Goal: Navigation & Orientation: Find specific page/section

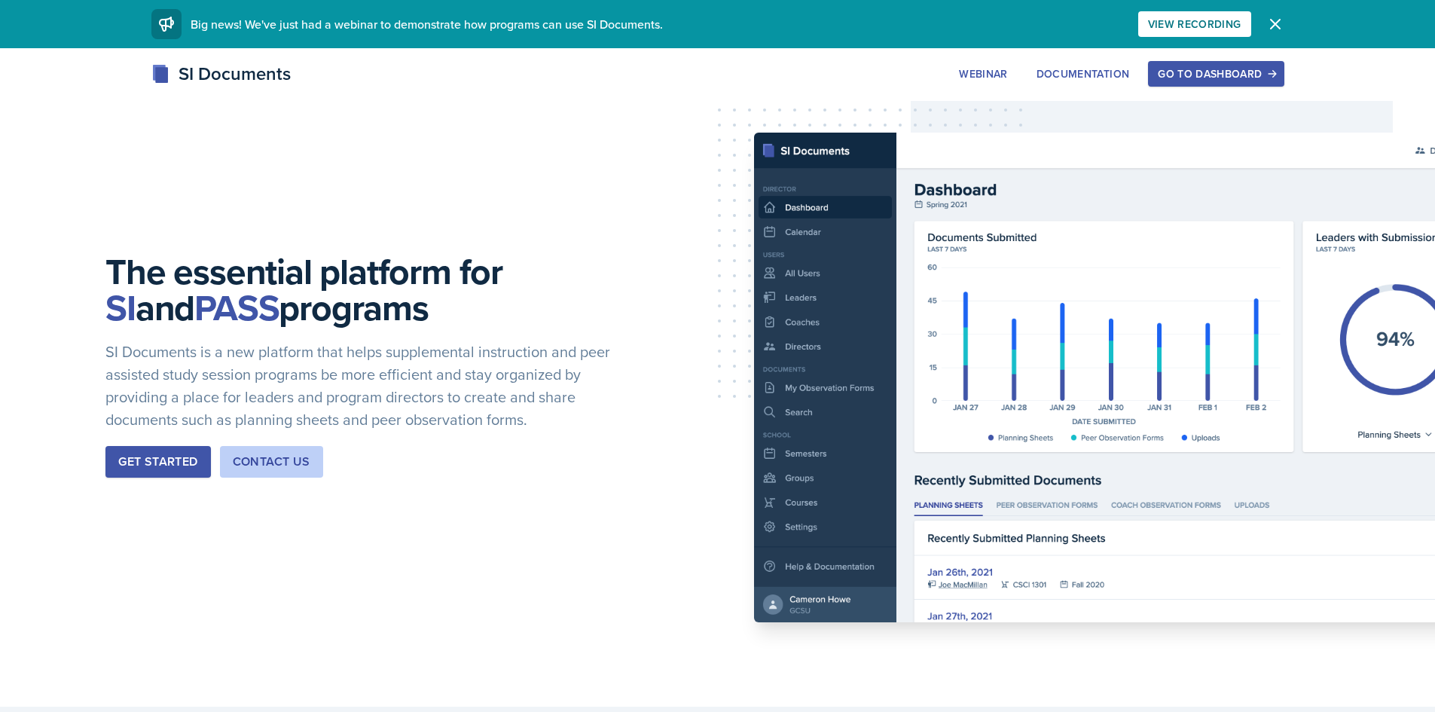
click at [1201, 75] on div "Go to Dashboard" at bounding box center [1216, 74] width 116 height 12
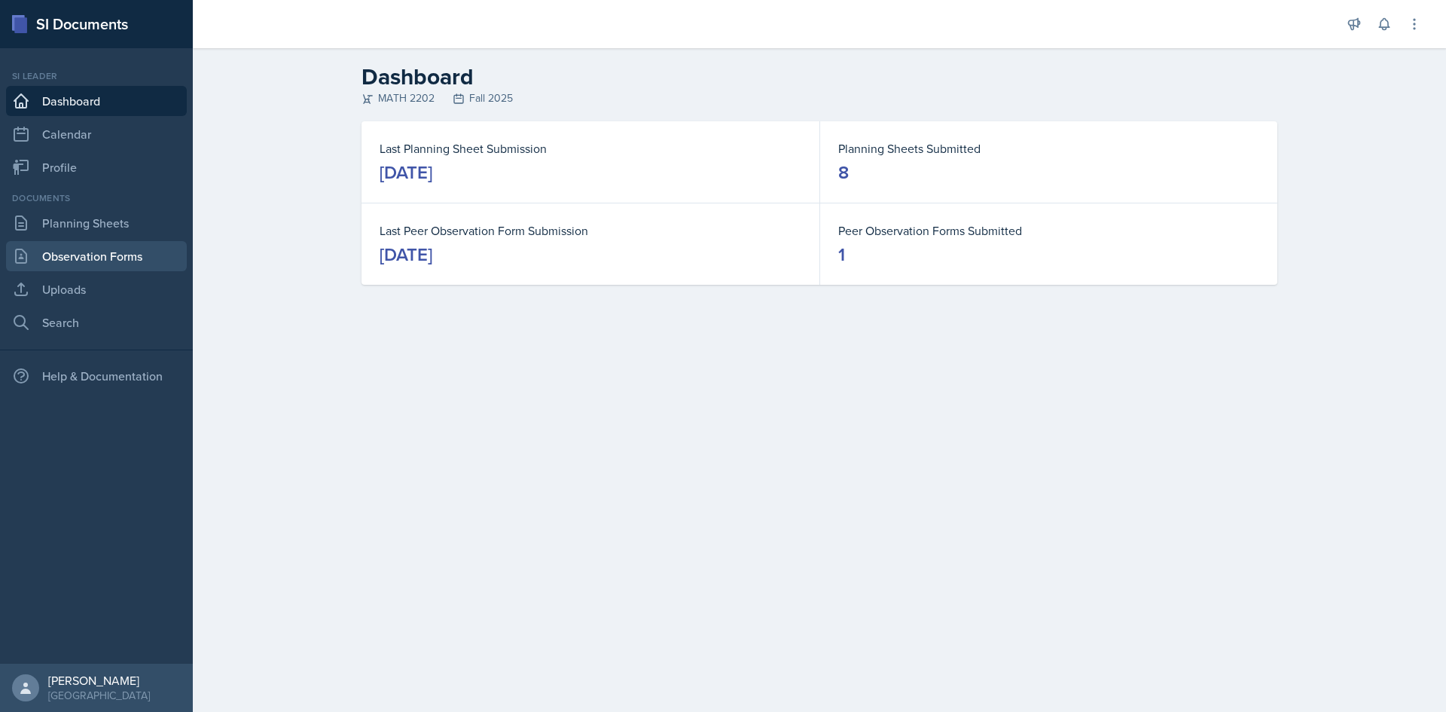
click at [110, 256] on link "Observation Forms" at bounding box center [96, 256] width 181 height 30
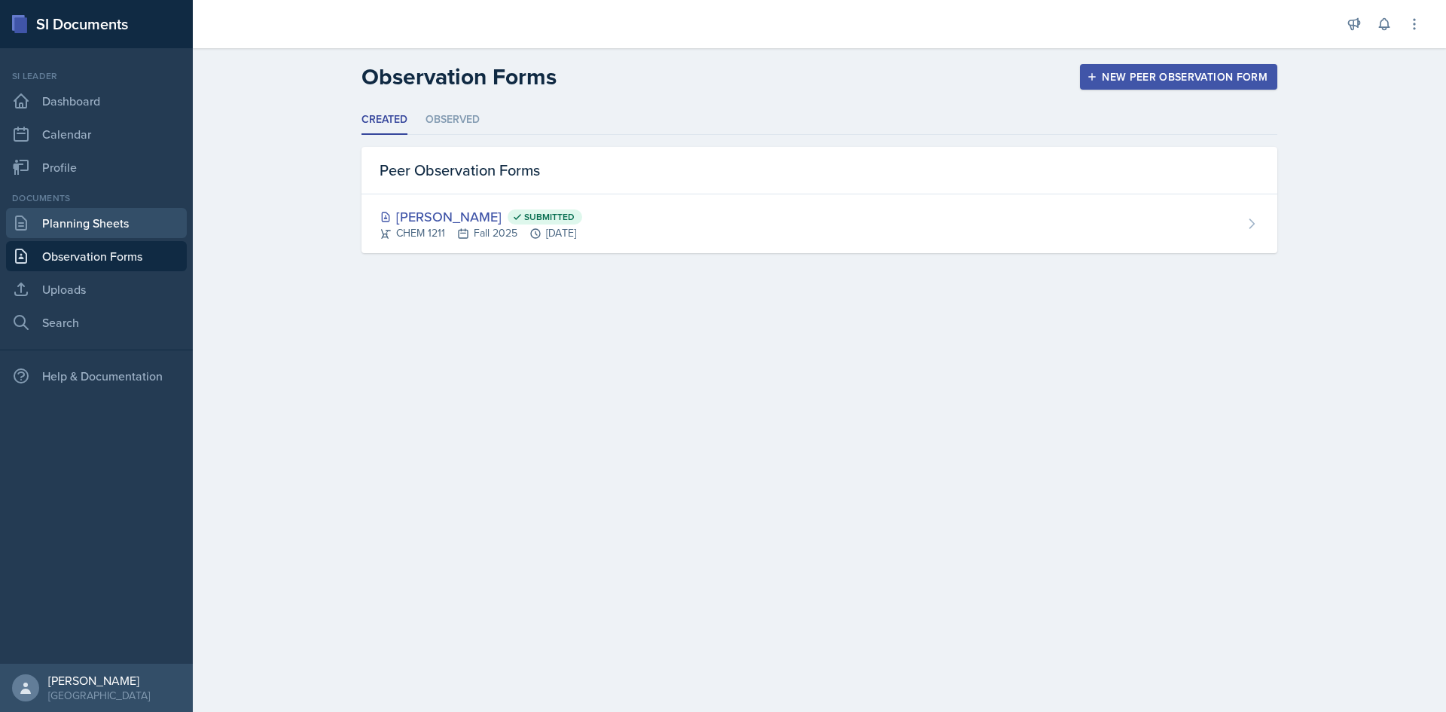
click at [112, 218] on link "Planning Sheets" at bounding box center [96, 223] width 181 height 30
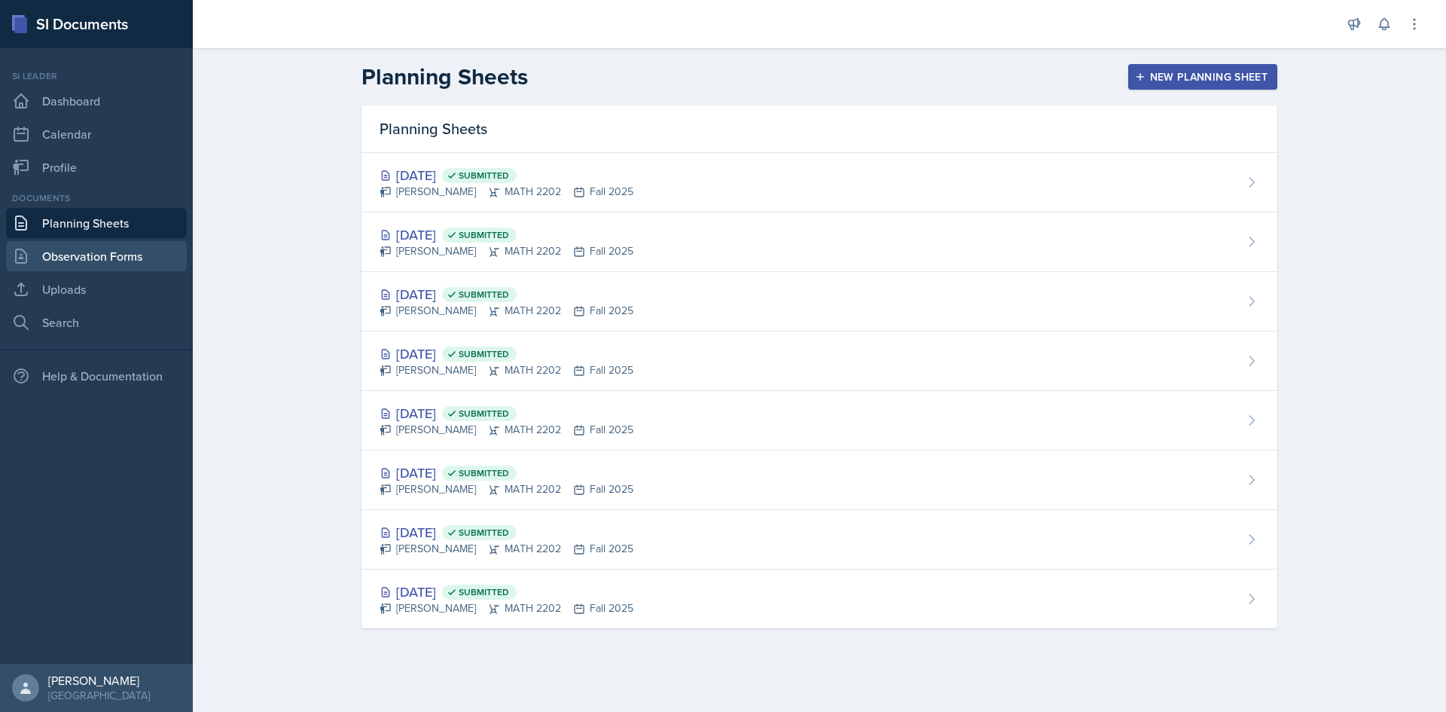
click at [110, 252] on link "Observation Forms" at bounding box center [96, 256] width 181 height 30
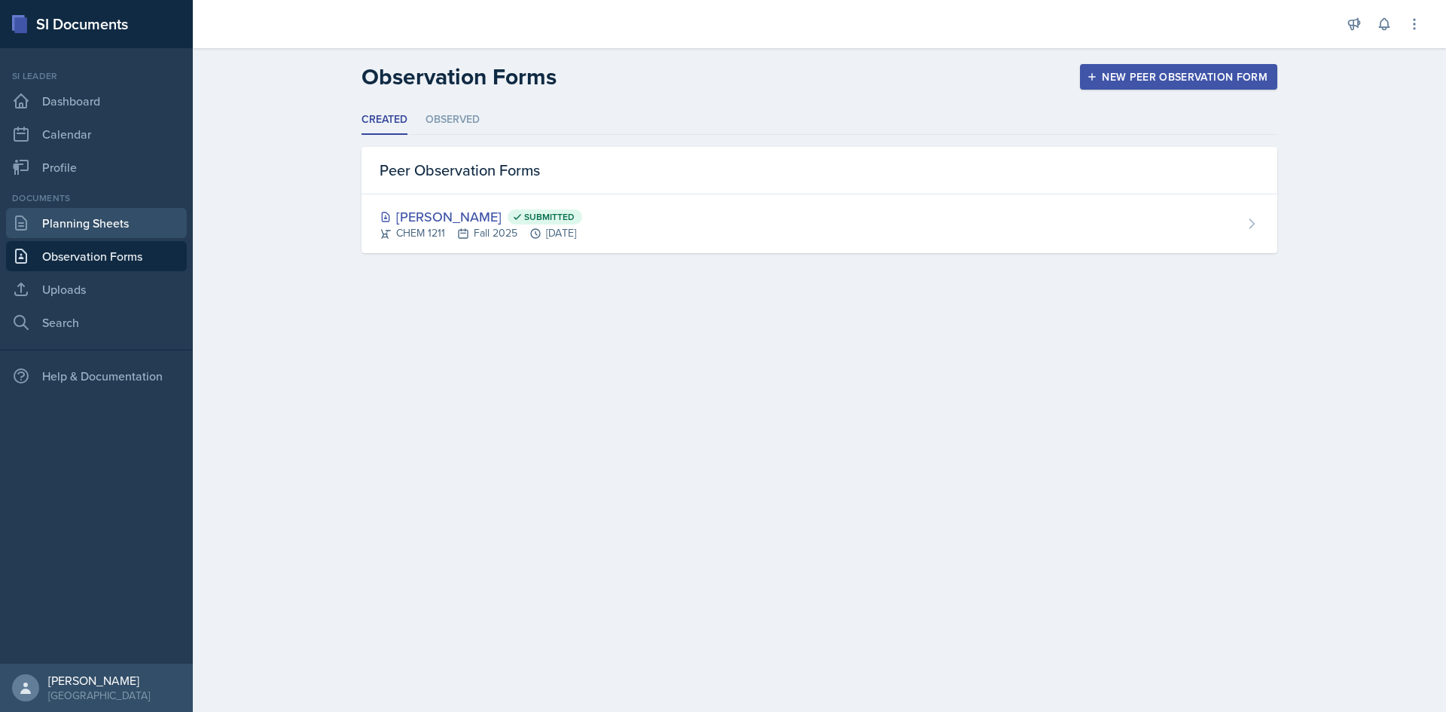
click at [126, 231] on link "Planning Sheets" at bounding box center [96, 223] width 181 height 30
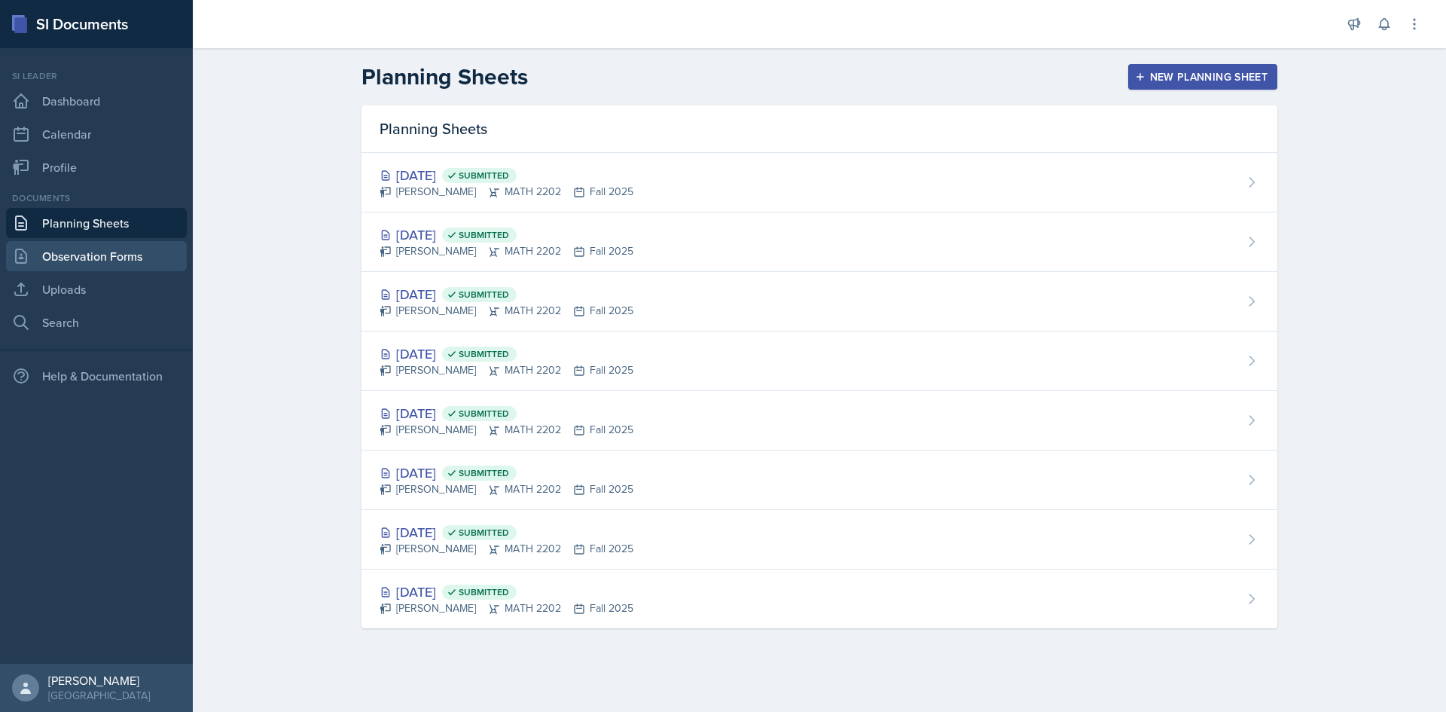
click at [126, 250] on link "Observation Forms" at bounding box center [96, 256] width 181 height 30
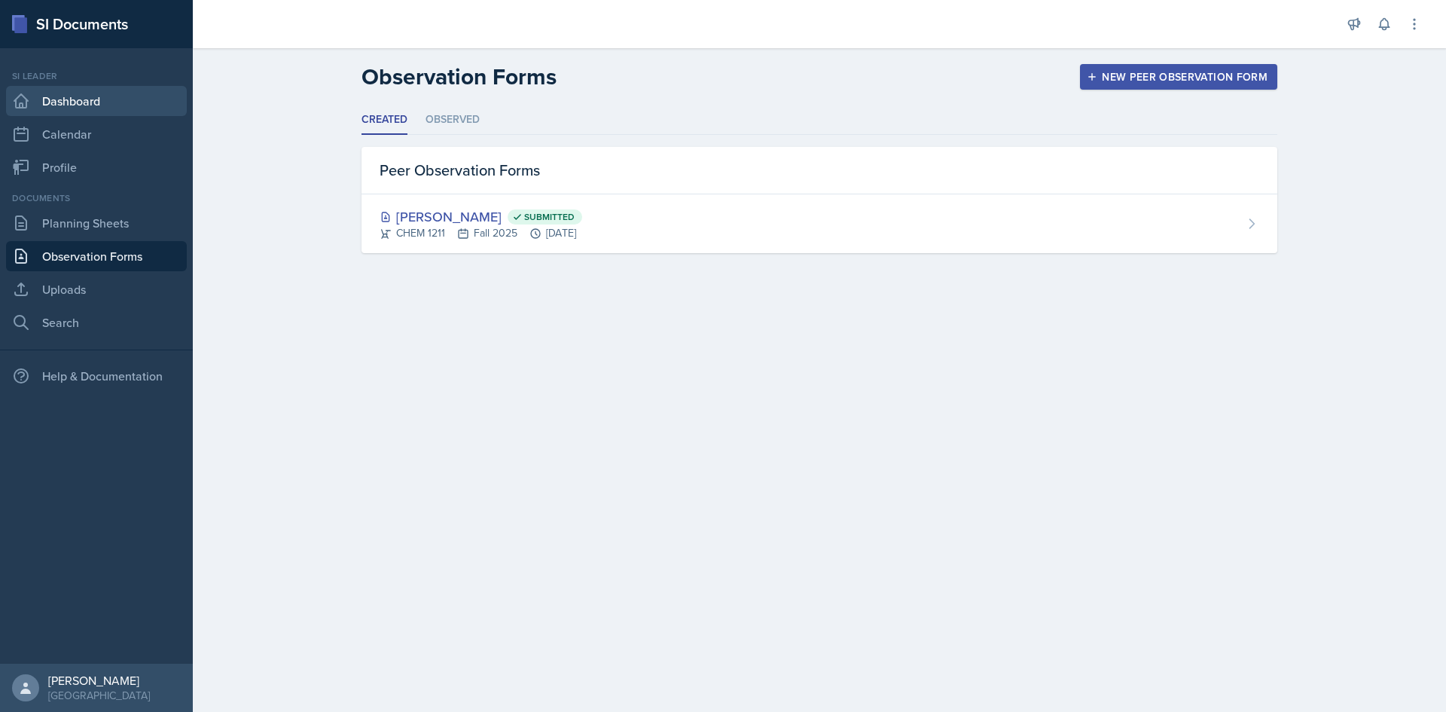
click at [99, 109] on link "Dashboard" at bounding box center [96, 101] width 181 height 30
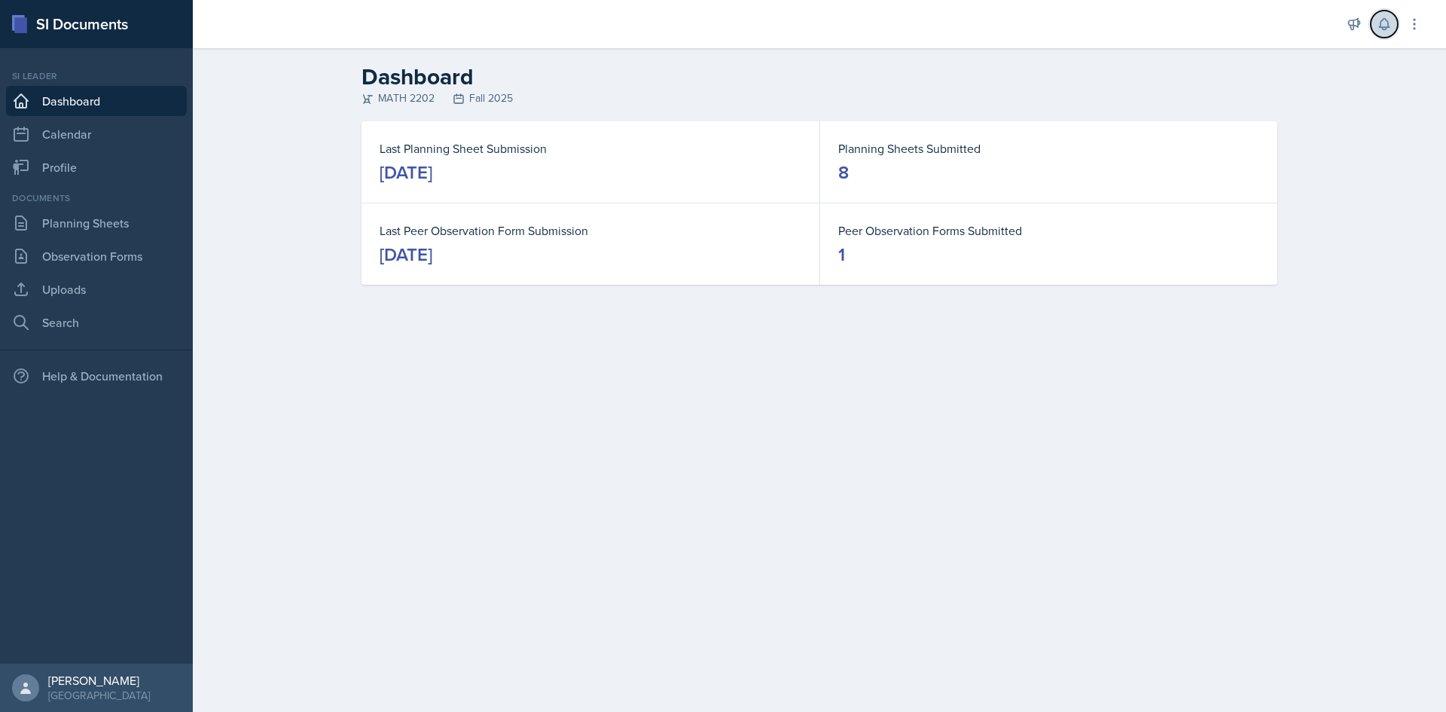
click at [1387, 20] on icon at bounding box center [1384, 24] width 15 height 15
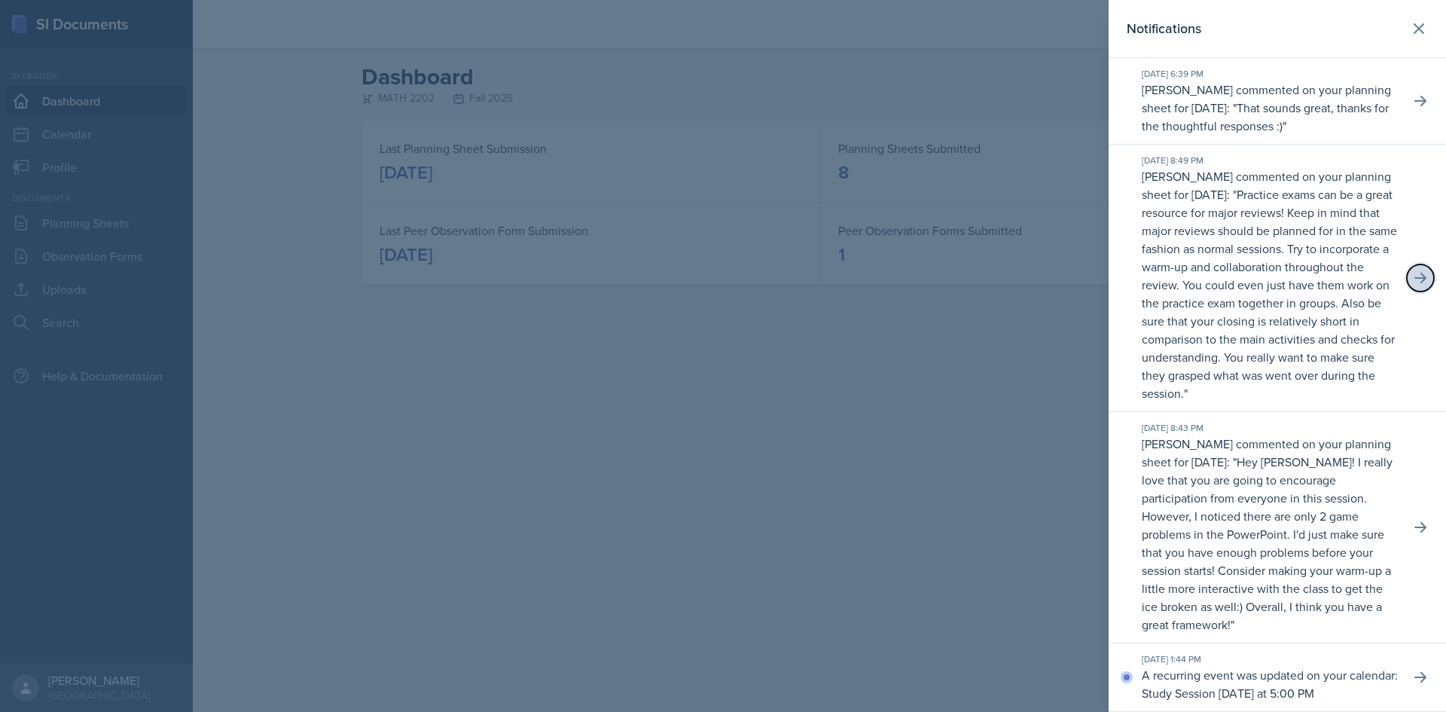
click at [1415, 283] on icon at bounding box center [1421, 278] width 12 height 11
click at [1297, 257] on section "Notifications [DATE] 6:39 PM [PERSON_NAME] commented on your planning sheet for…" at bounding box center [1277, 356] width 337 height 712
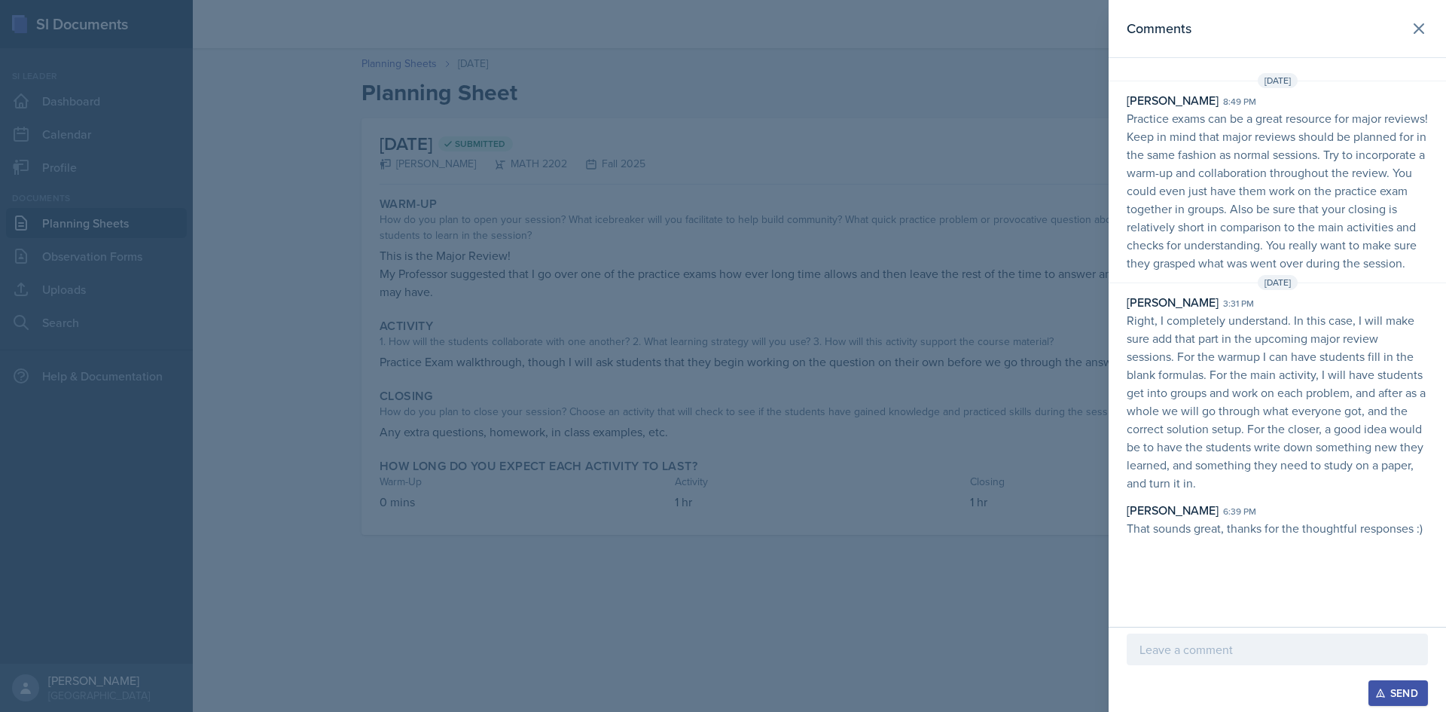
click at [1057, 386] on div at bounding box center [723, 356] width 1446 height 712
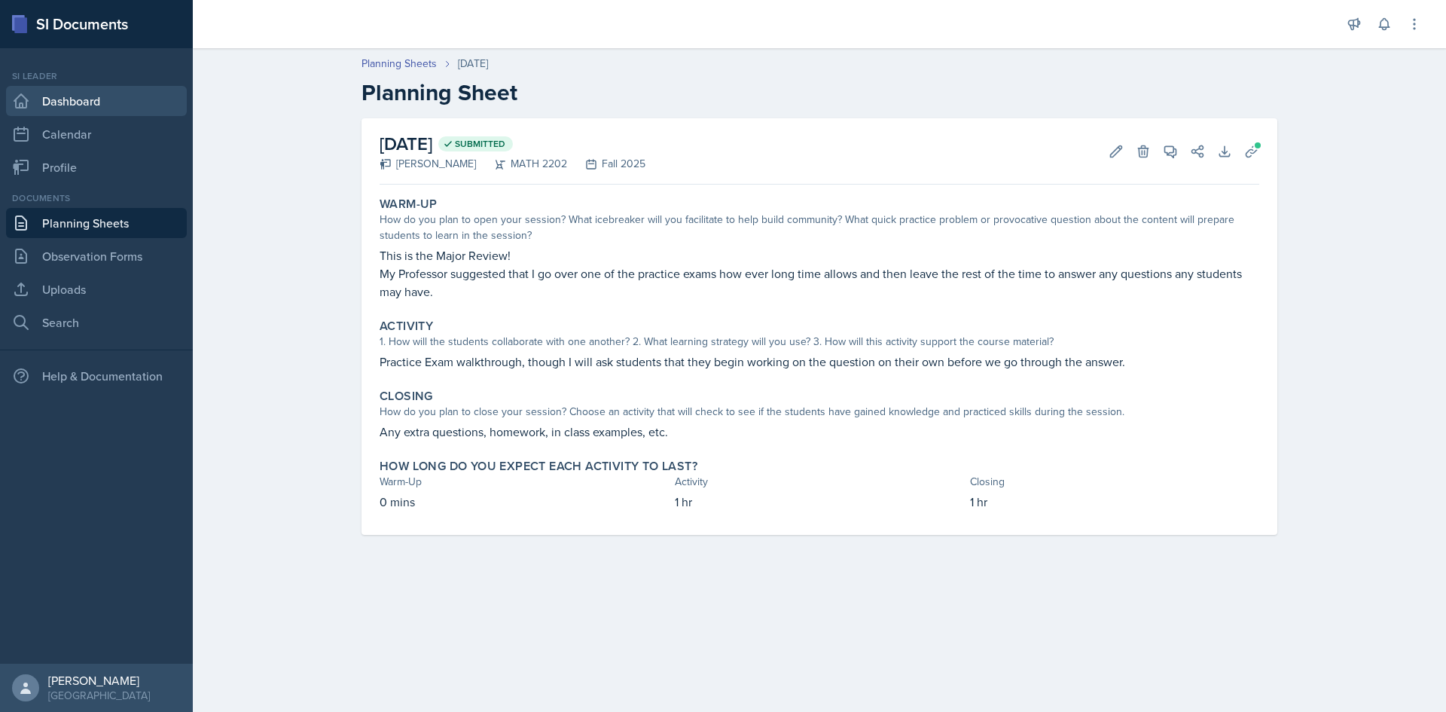
click at [83, 99] on link "Dashboard" at bounding box center [96, 101] width 181 height 30
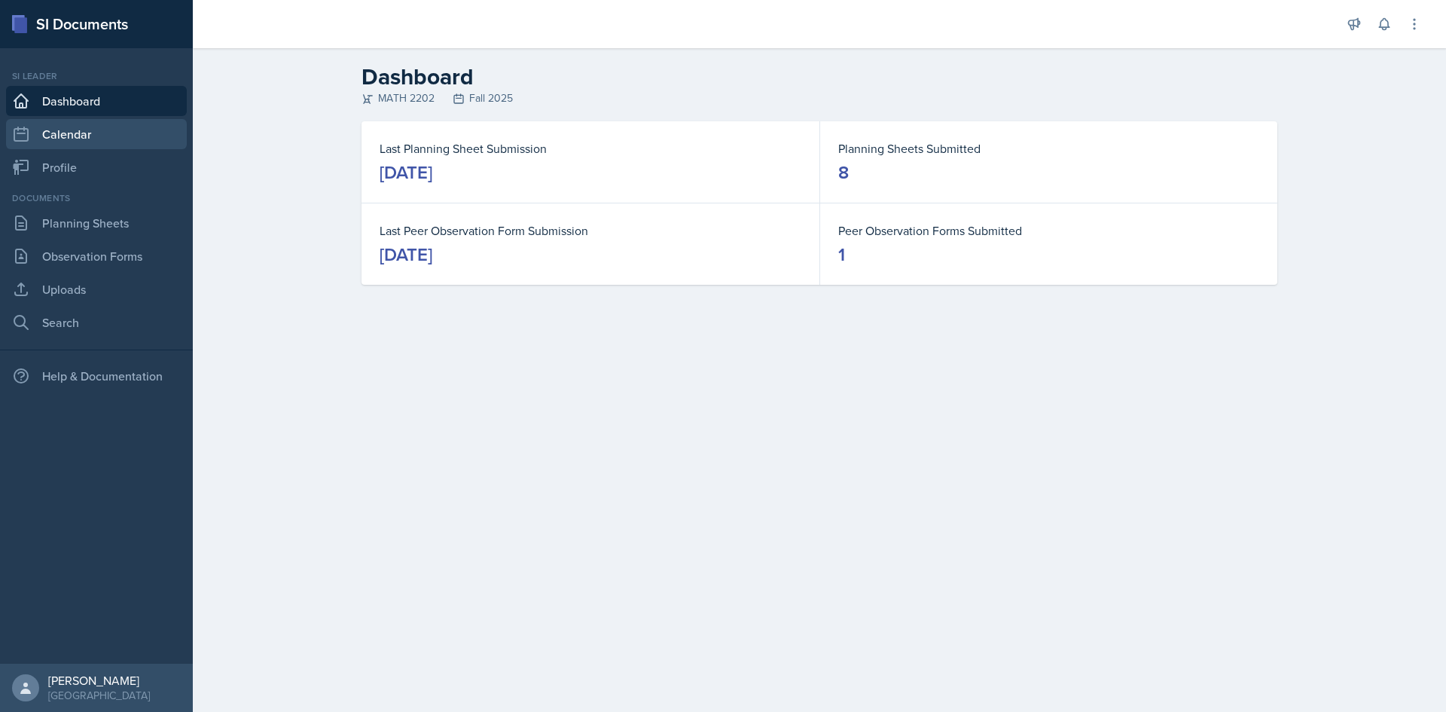
click at [90, 129] on link "Calendar" at bounding box center [96, 134] width 181 height 30
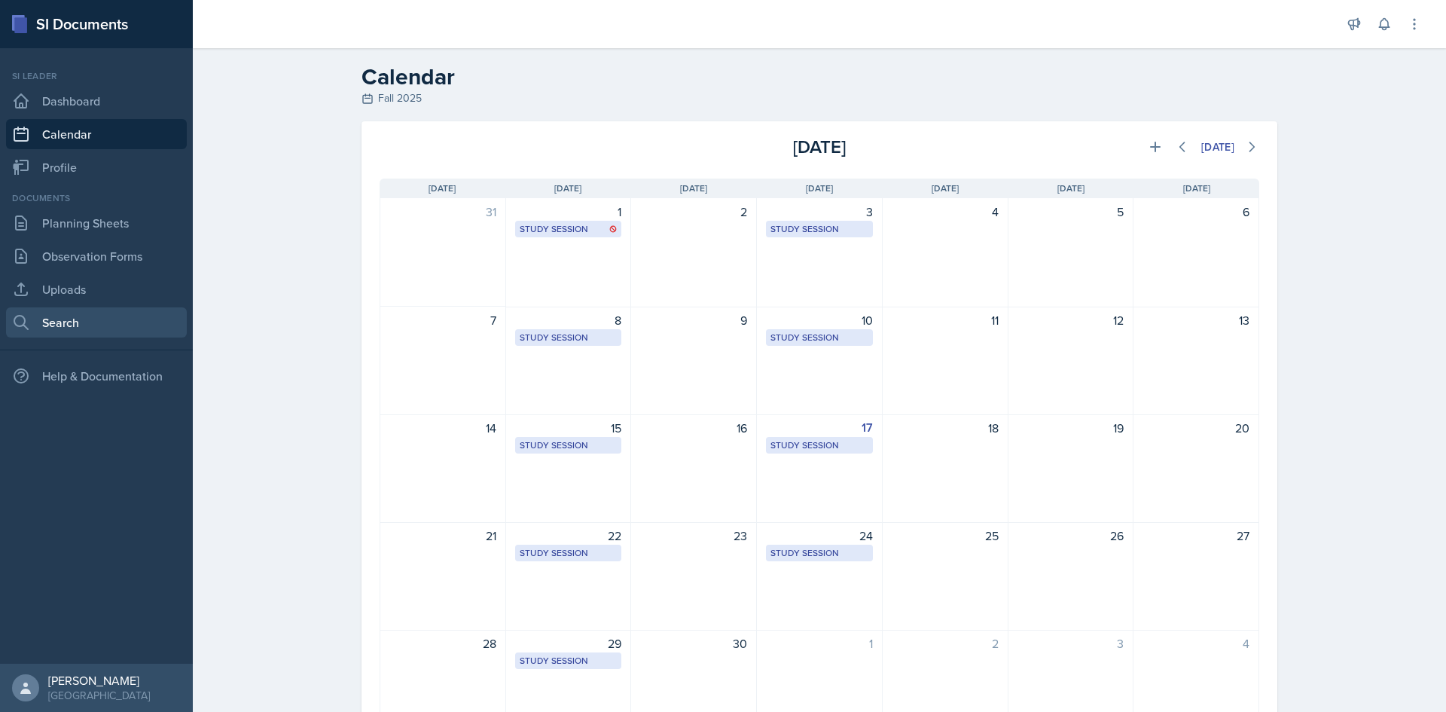
click at [96, 319] on link "Search" at bounding box center [96, 322] width 181 height 30
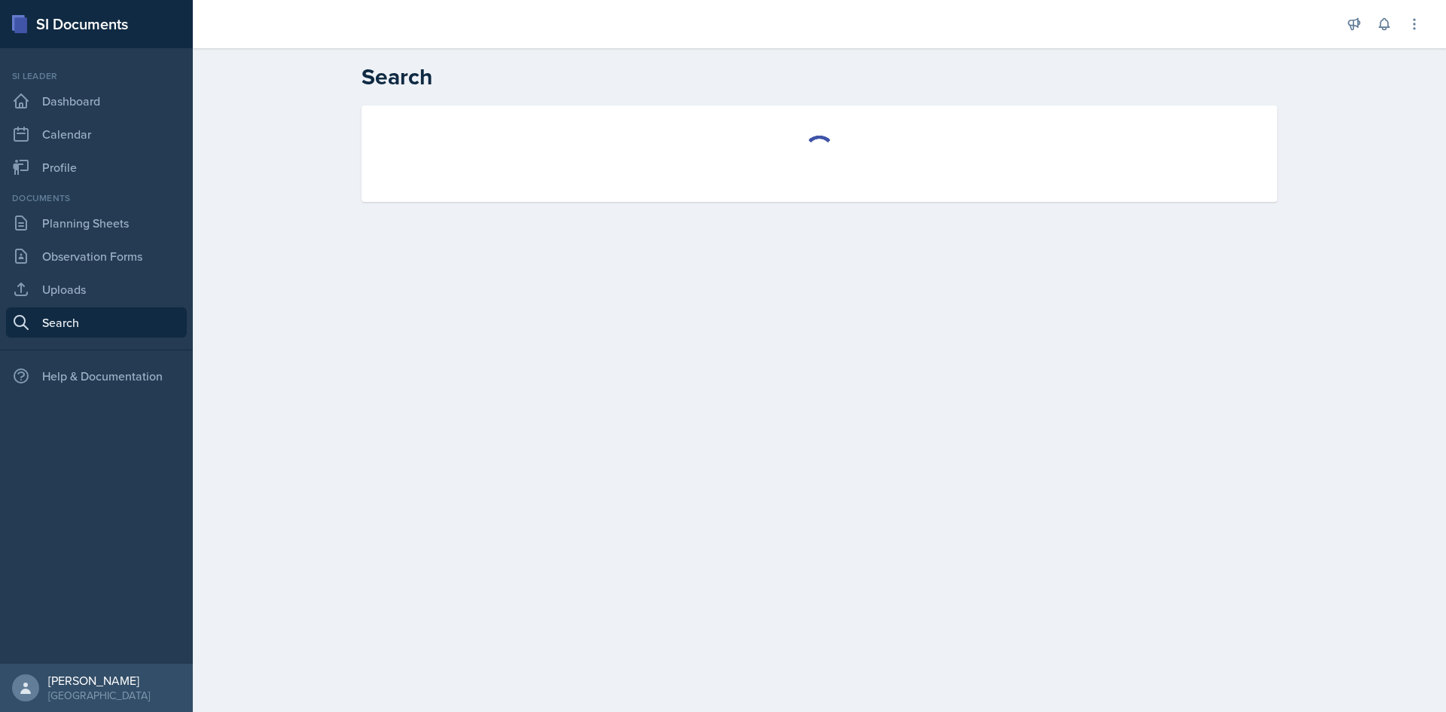
select select "all"
select select "1"
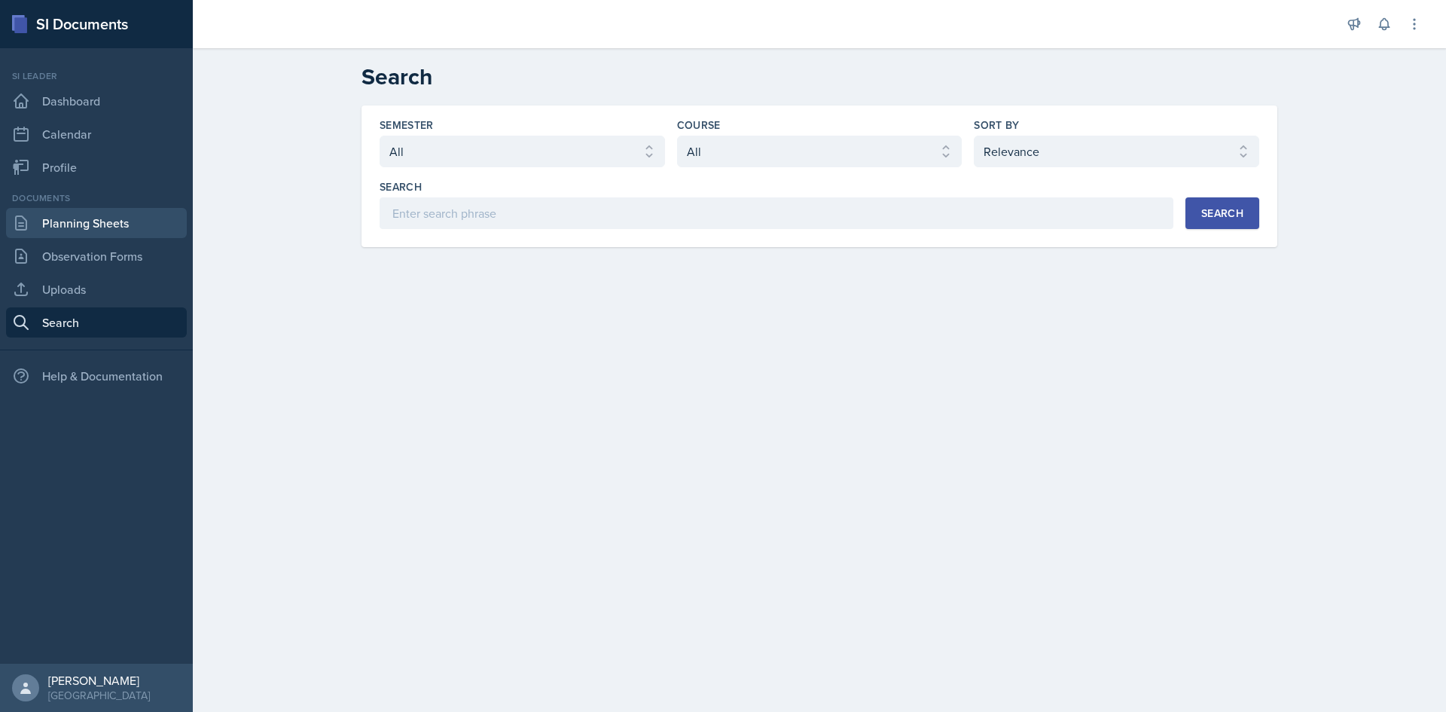
click at [91, 237] on link "Planning Sheets" at bounding box center [96, 223] width 181 height 30
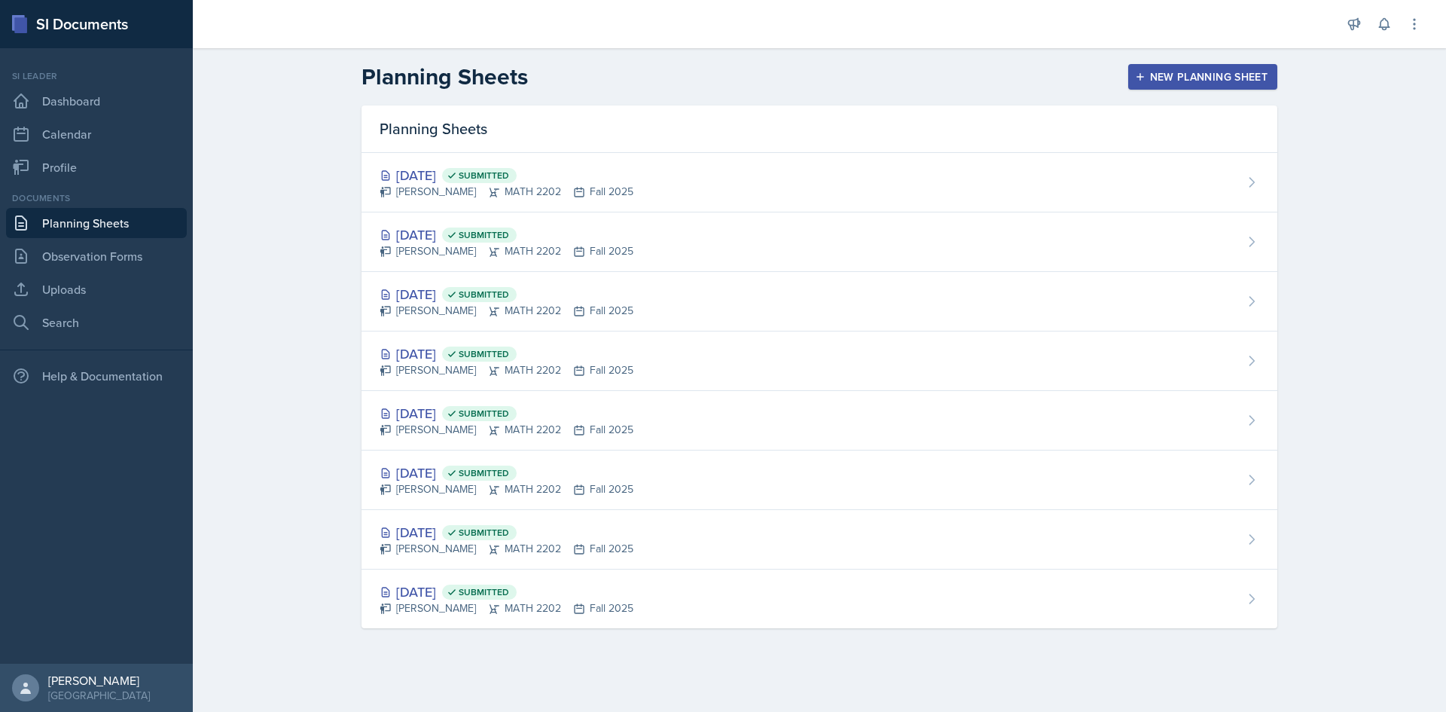
click at [83, 182] on nav "Si leader Dashboard Calendar Profile Documents Planning Sheets Observation Form…" at bounding box center [96, 355] width 193 height 615
click at [80, 166] on link "Profile" at bounding box center [96, 167] width 181 height 30
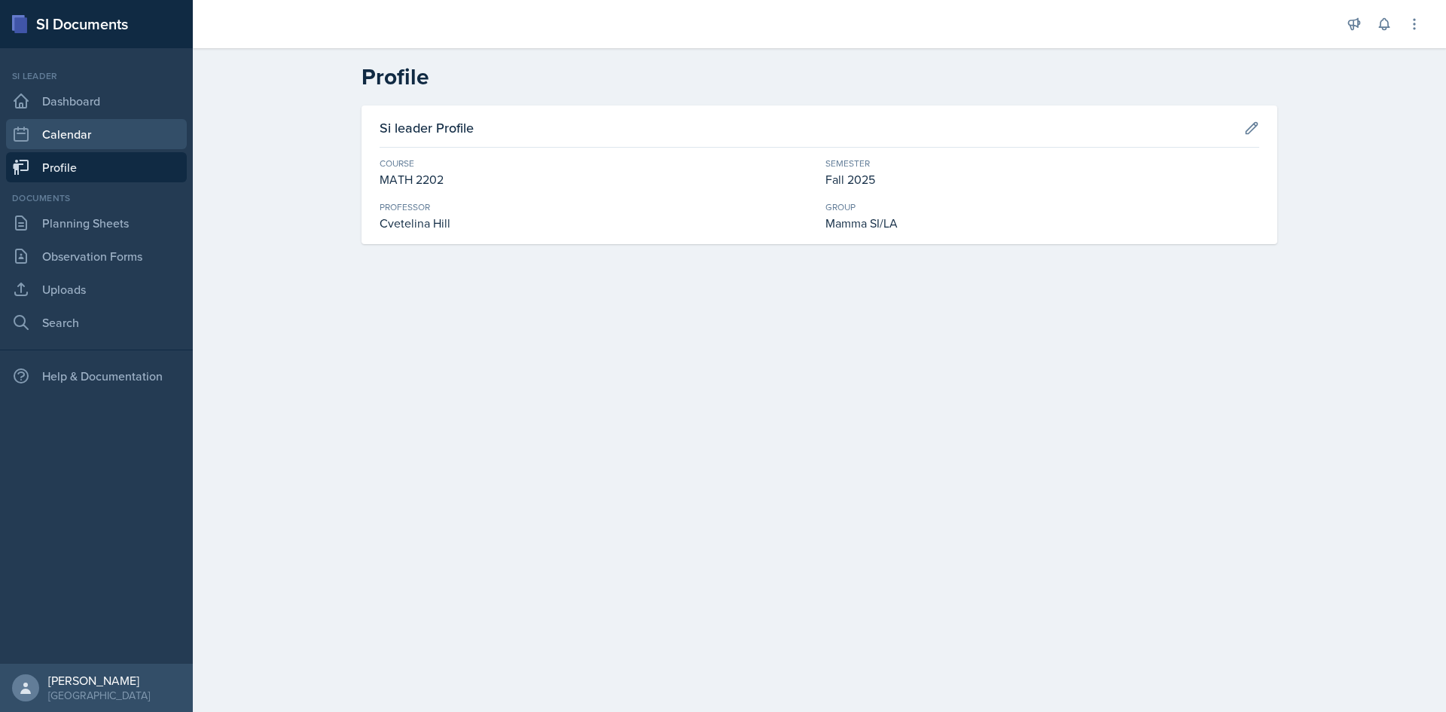
click at [86, 131] on link "Calendar" at bounding box center [96, 134] width 181 height 30
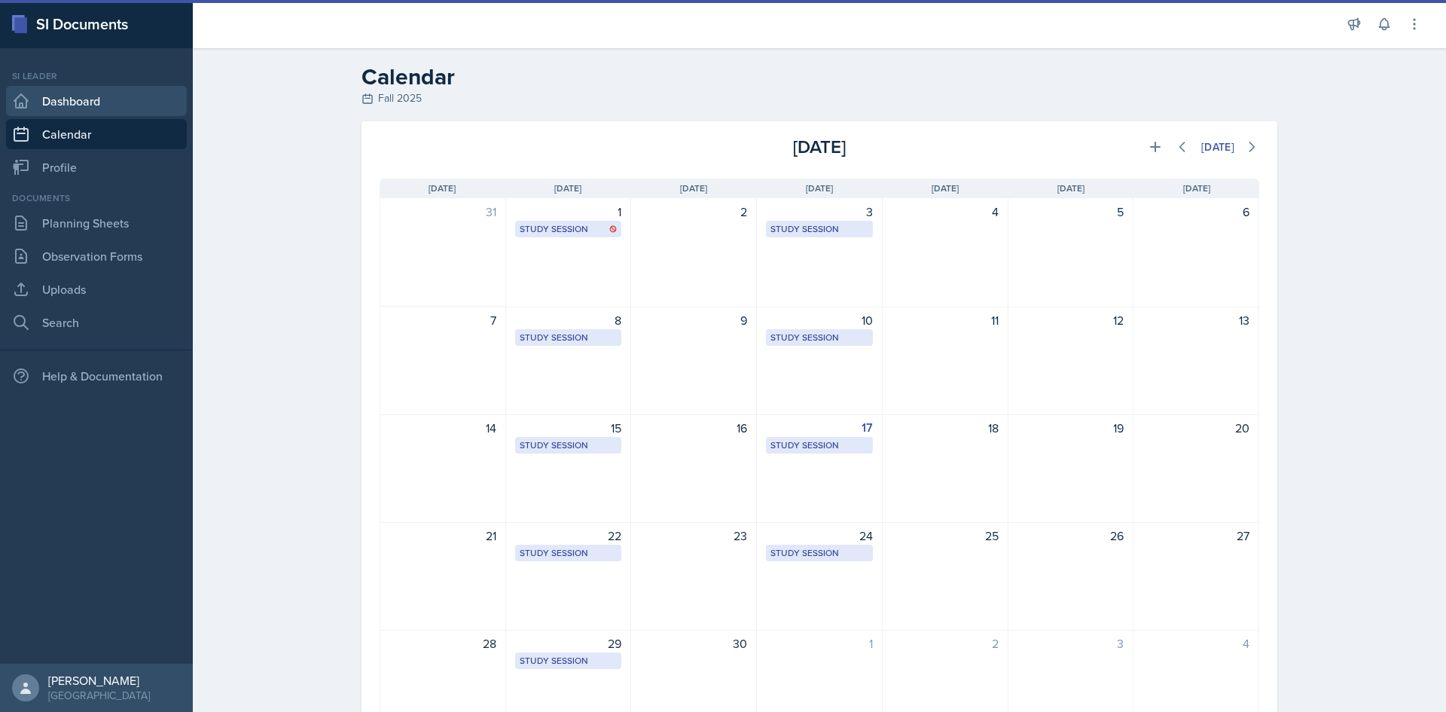
click at [82, 91] on link "Dashboard" at bounding box center [96, 101] width 181 height 30
